Goal: Transaction & Acquisition: Obtain resource

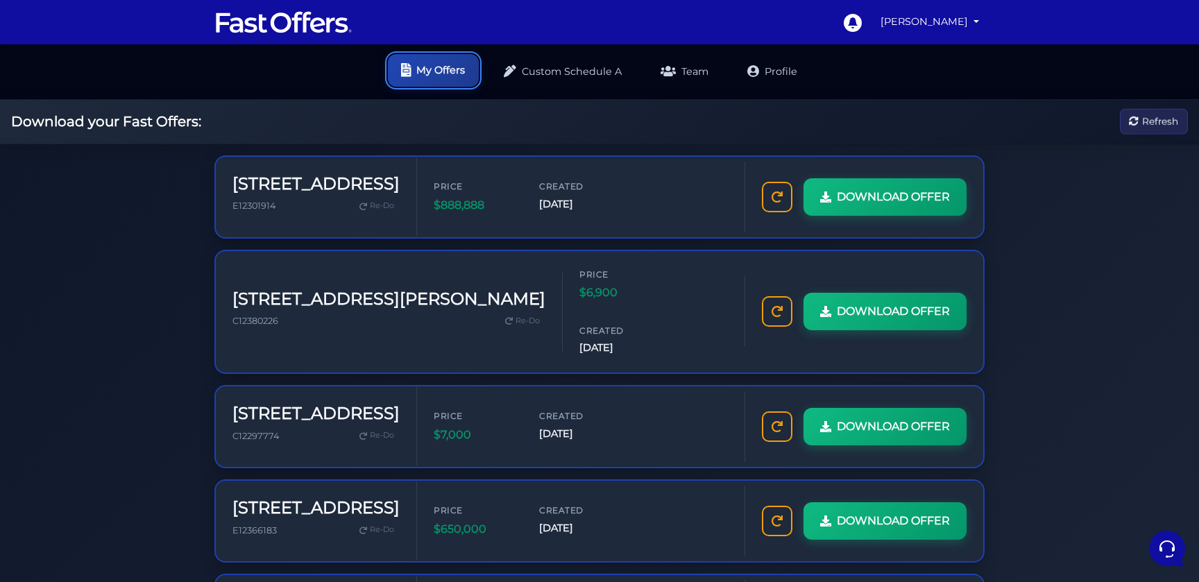
click at [407, 58] on link "My Offers" at bounding box center [433, 70] width 91 height 33
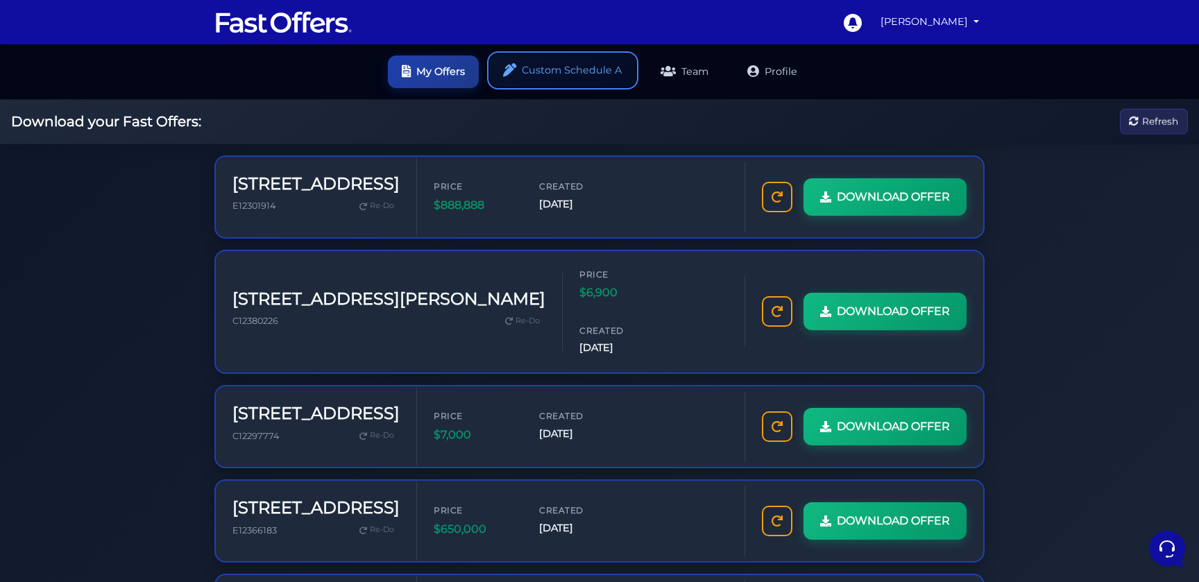
click at [551, 56] on link "Custom Schedule A" at bounding box center [563, 70] width 146 height 33
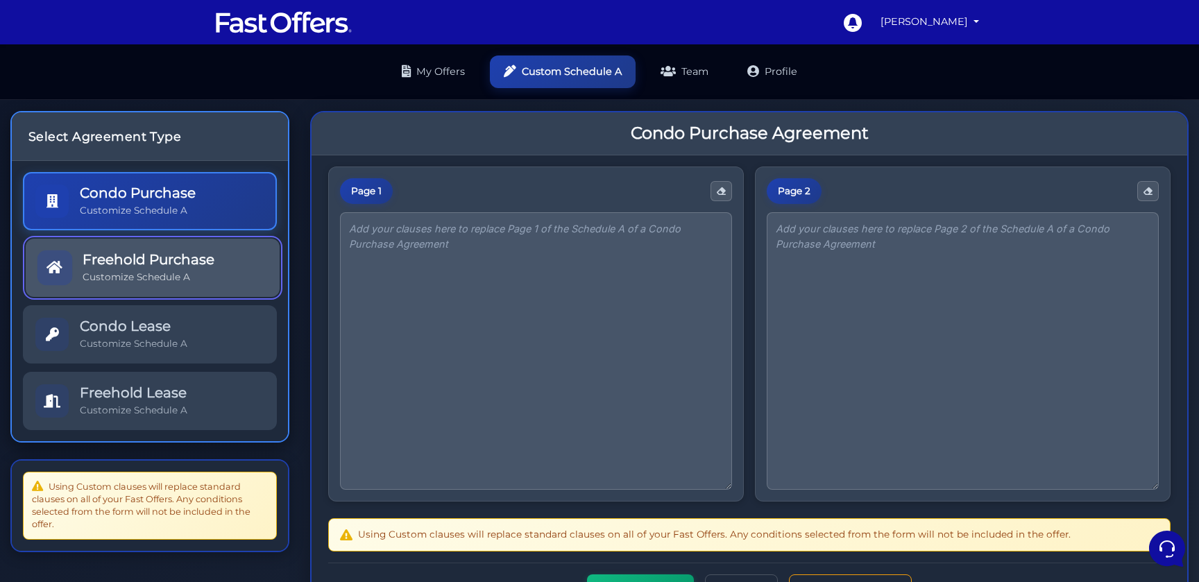
click at [201, 239] on link "Freehold Purchase Customize Schedule A" at bounding box center [153, 268] width 254 height 58
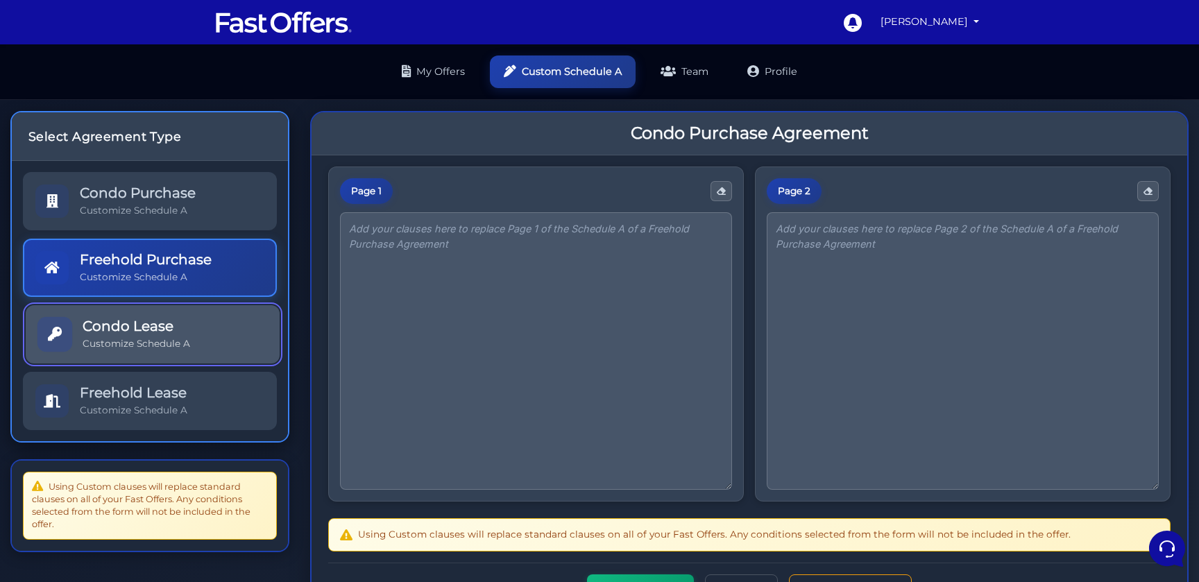
click at [170, 318] on h5 "Condo Lease" at bounding box center [137, 326] width 108 height 17
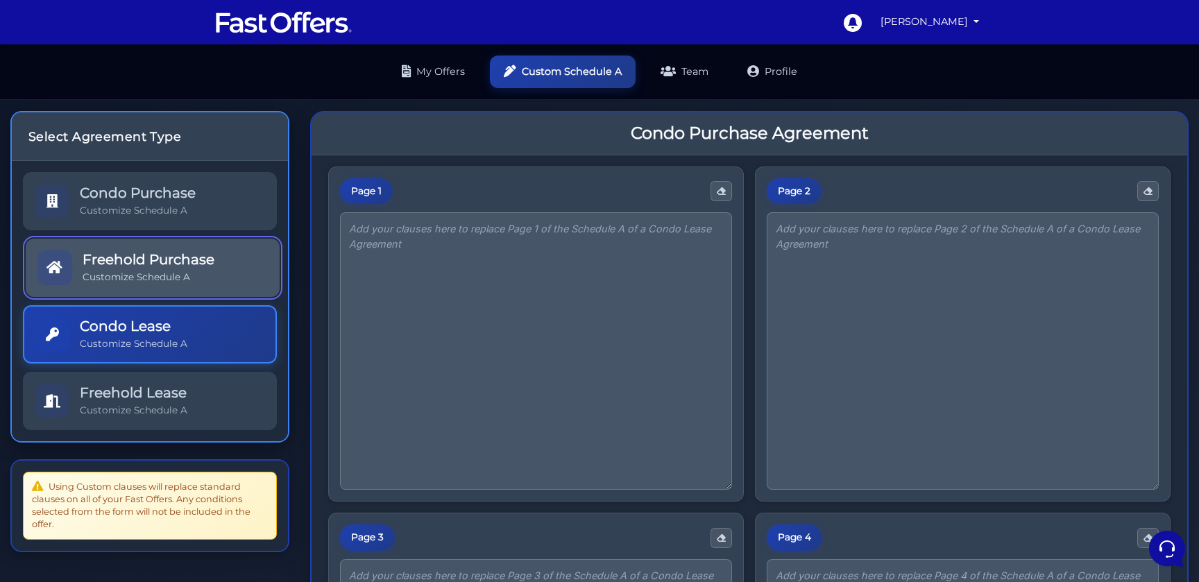
click at [182, 253] on h5 "Freehold Purchase" at bounding box center [149, 259] width 132 height 17
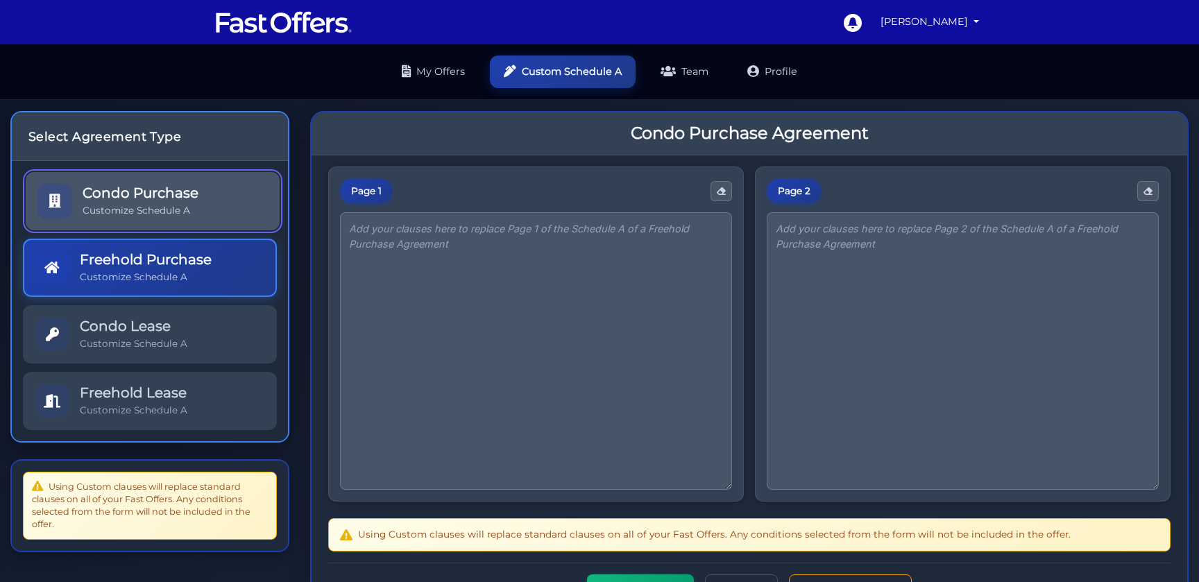
click at [187, 198] on div "Condo Purchase Customize Schedule A" at bounding box center [141, 201] width 116 height 33
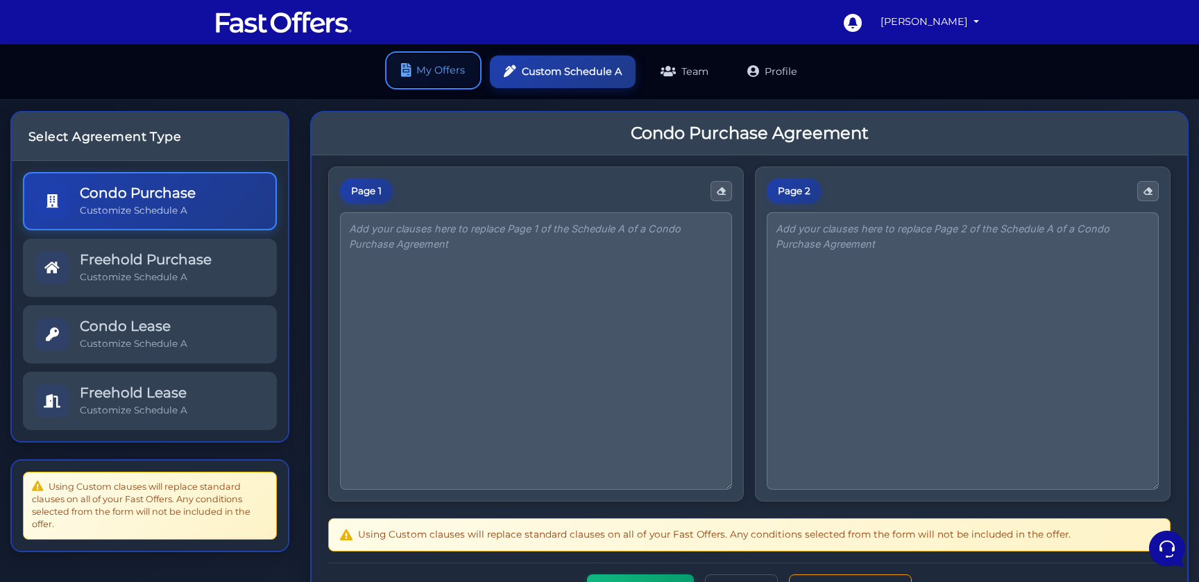
click at [416, 55] on link "My Offers" at bounding box center [433, 70] width 91 height 33
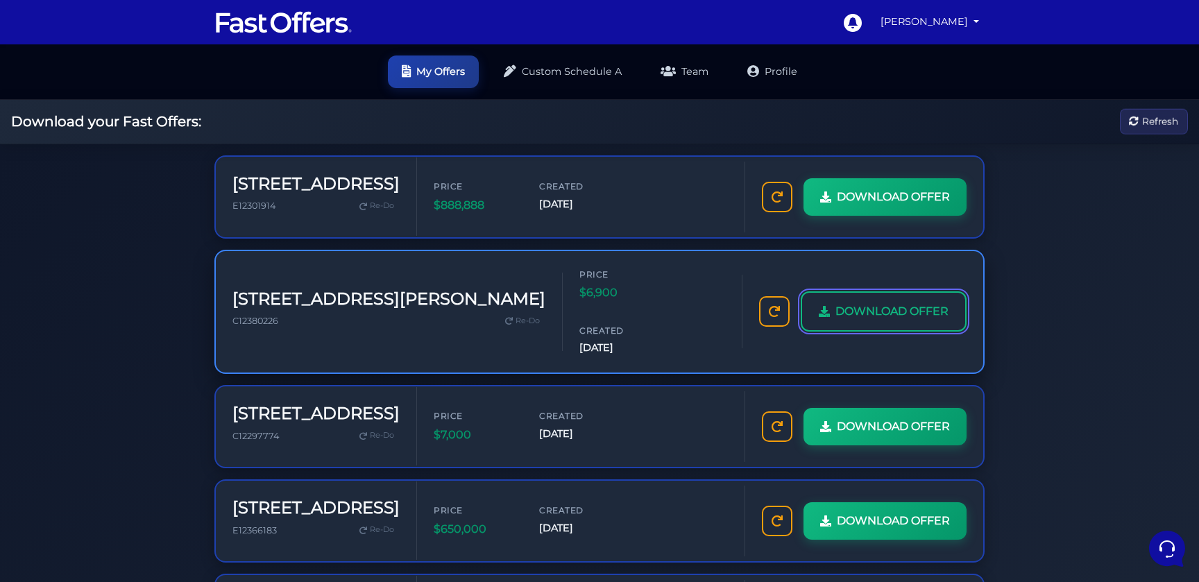
click at [836, 314] on span "DOWNLOAD OFFER" at bounding box center [892, 312] width 113 height 18
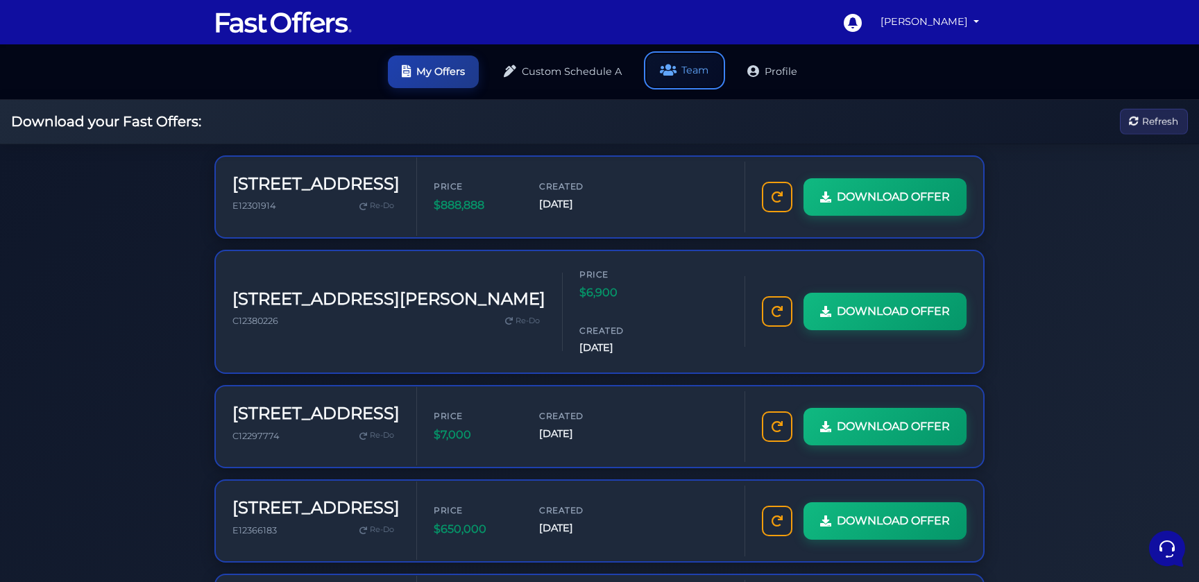
click at [687, 54] on link "Team" at bounding box center [685, 70] width 76 height 33
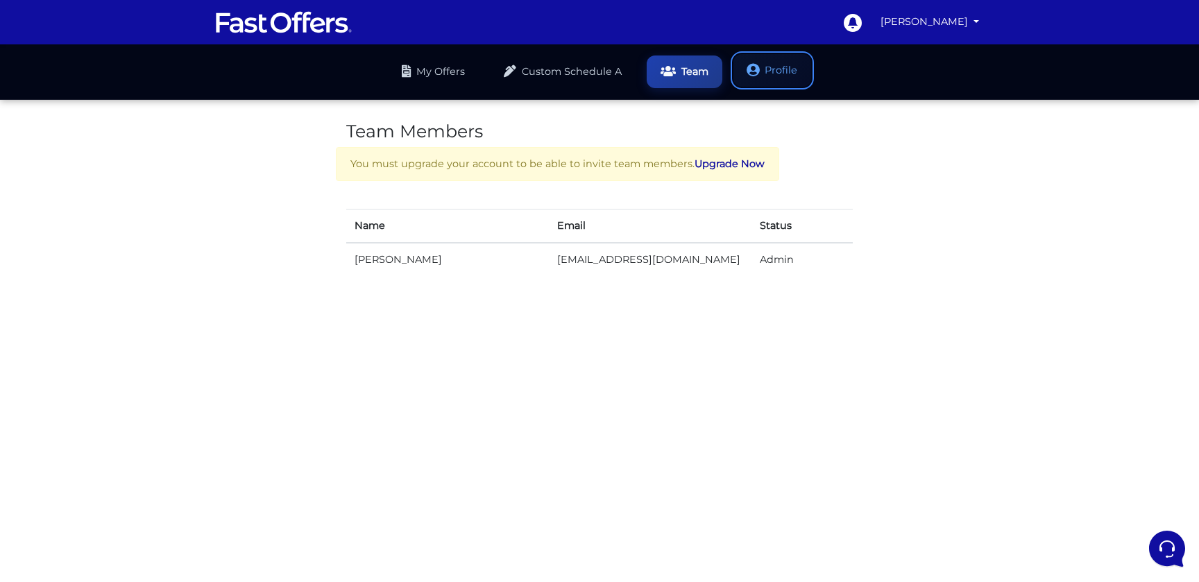
click at [760, 64] on icon at bounding box center [753, 70] width 13 height 13
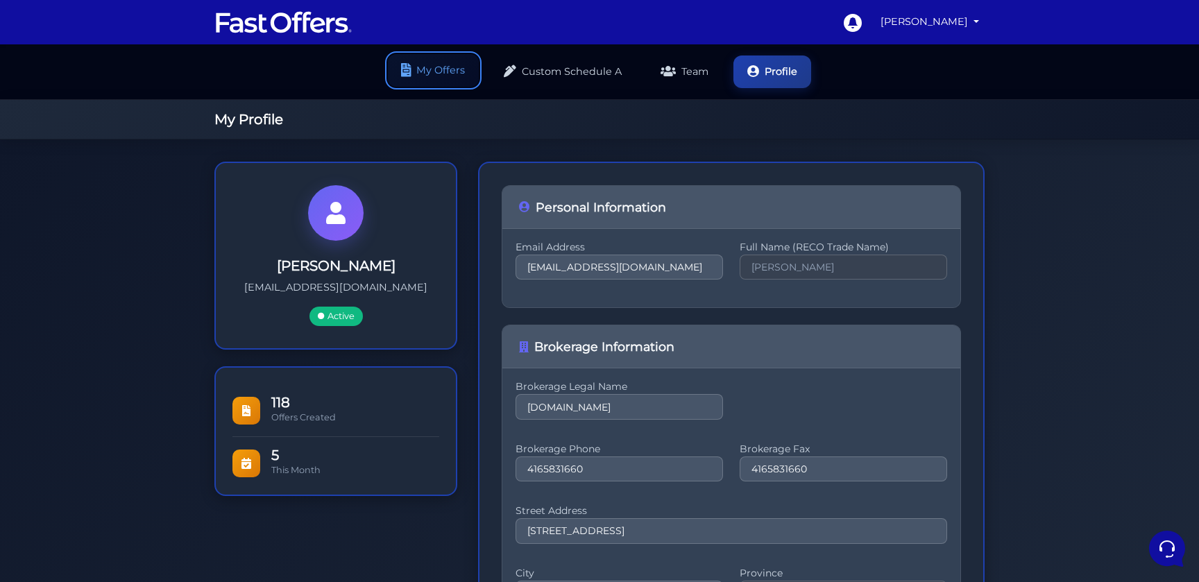
click at [430, 61] on link "My Offers" at bounding box center [433, 70] width 91 height 33
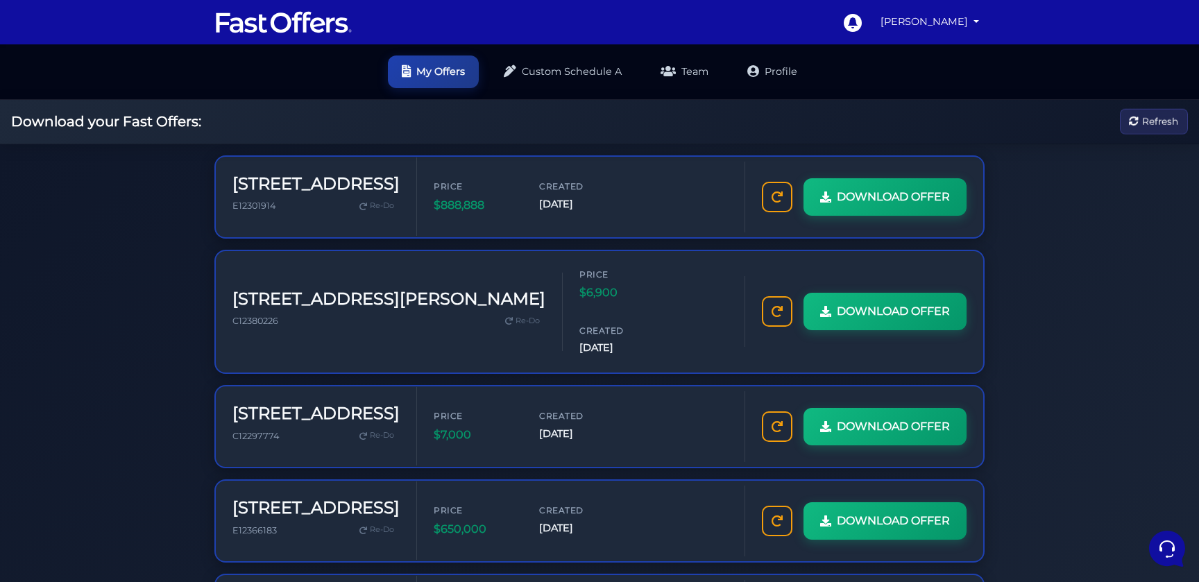
click at [260, 26] on img at bounding box center [283, 22] width 139 height 26
